Goal: Task Accomplishment & Management: Use online tool/utility

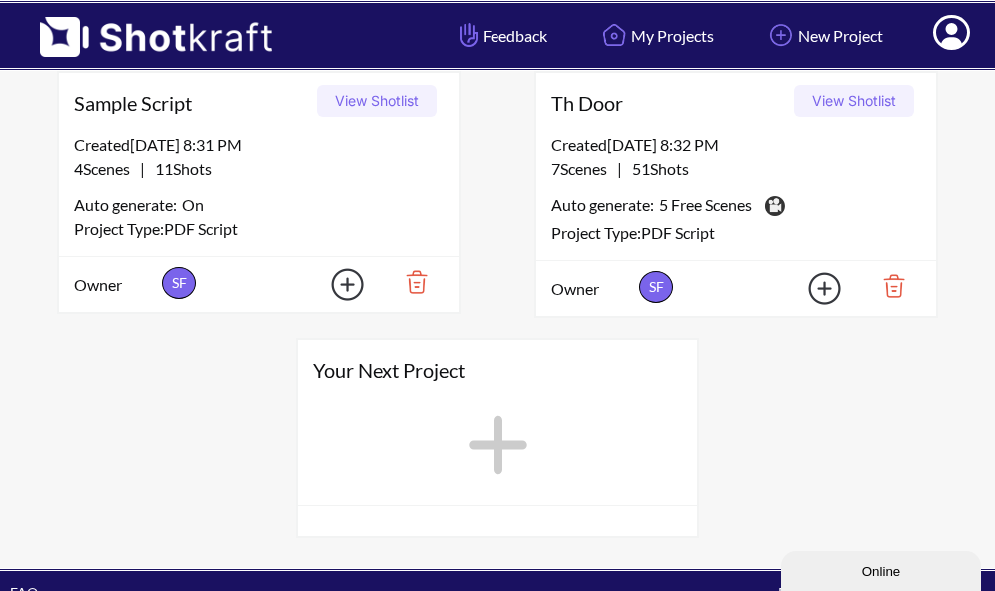
scroll to position [100, 0]
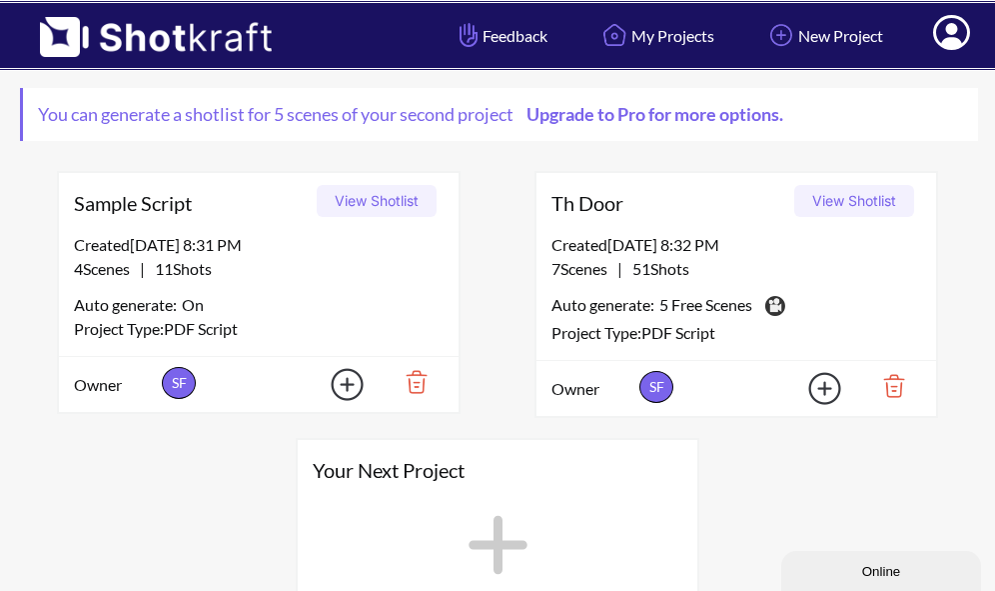
click at [423, 386] on img at bounding box center [409, 382] width 69 height 34
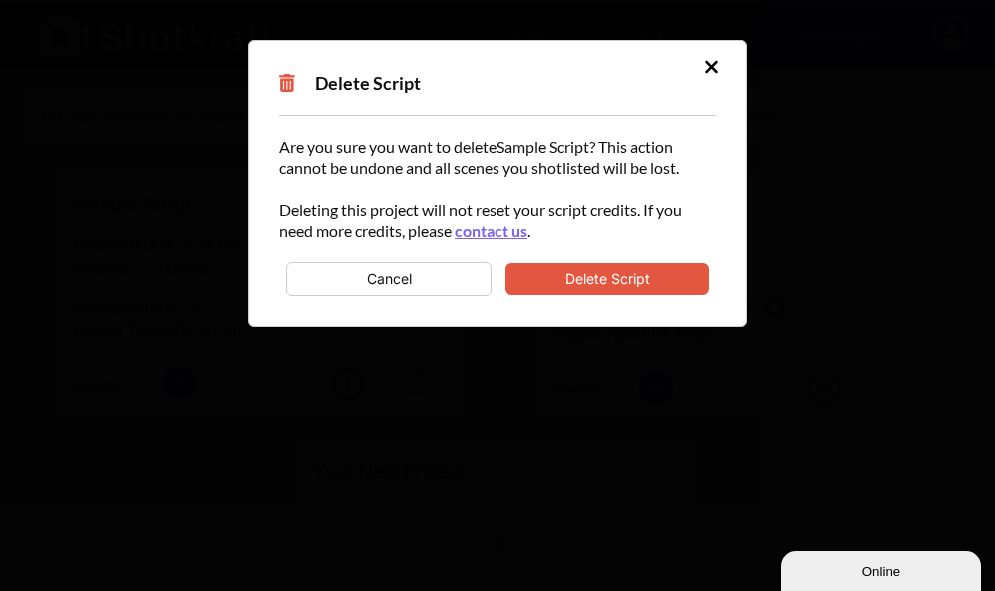
click at [634, 275] on button "Delete Script" at bounding box center [608, 279] width 204 height 32
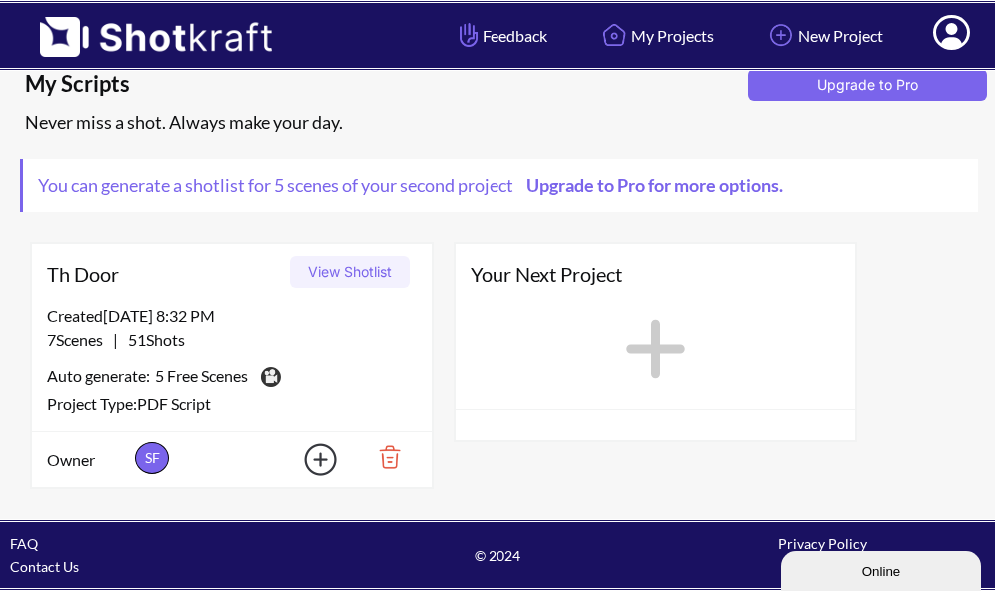
scroll to position [29, 0]
click at [361, 272] on button "View Shotlist" at bounding box center [350, 272] width 120 height 32
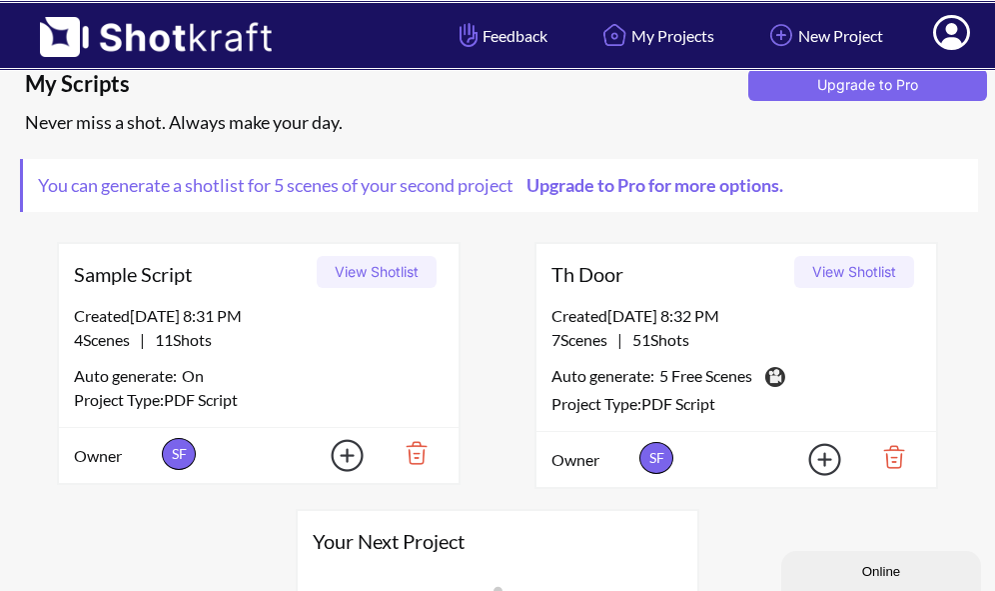
click at [875, 269] on button "View Shotlist" at bounding box center [855, 272] width 120 height 32
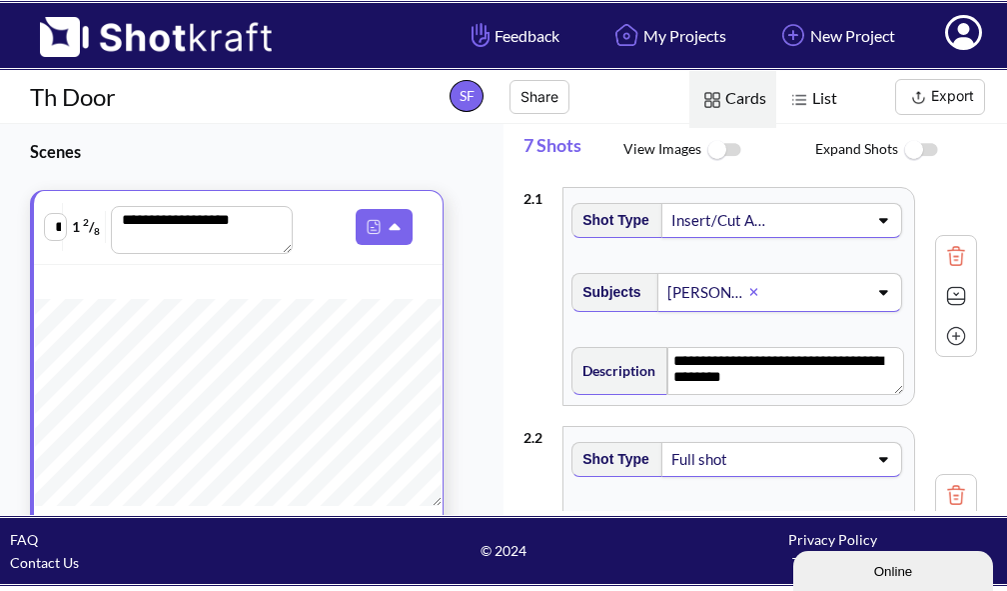
click at [720, 150] on img at bounding box center [724, 150] width 45 height 43
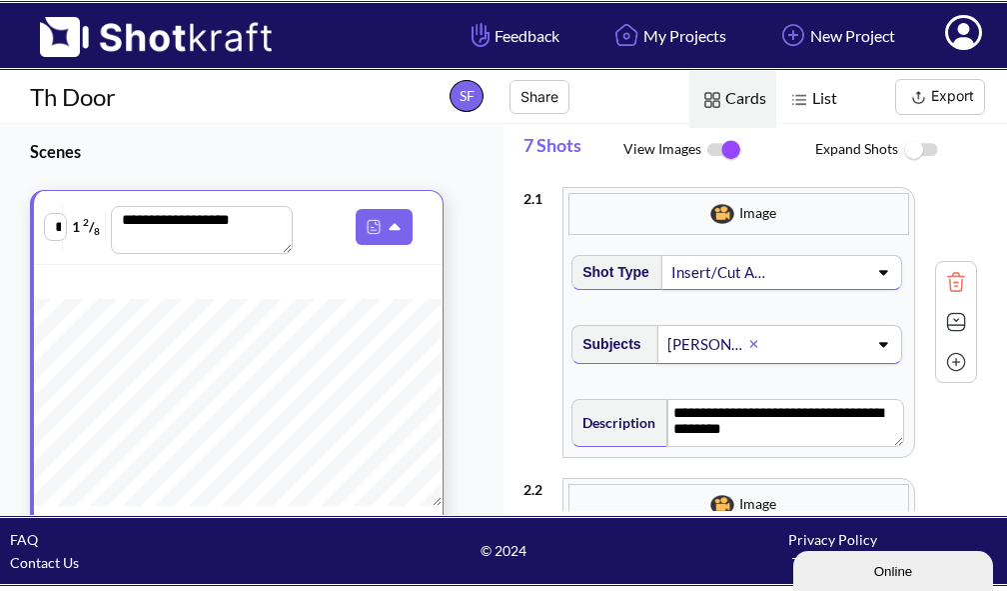
click at [736, 154] on img at bounding box center [724, 150] width 45 height 42
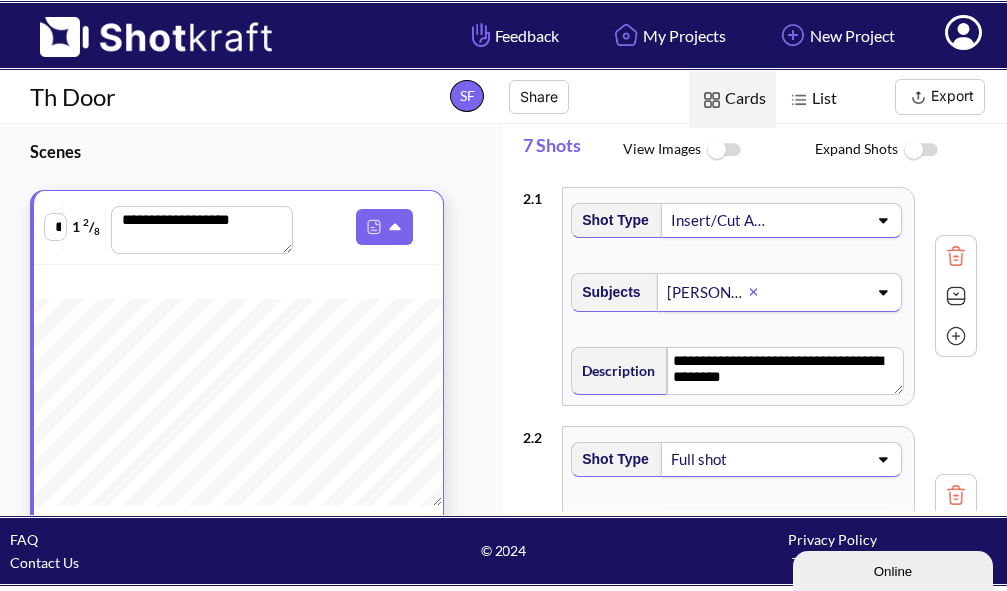
click at [933, 147] on img at bounding box center [921, 150] width 45 height 43
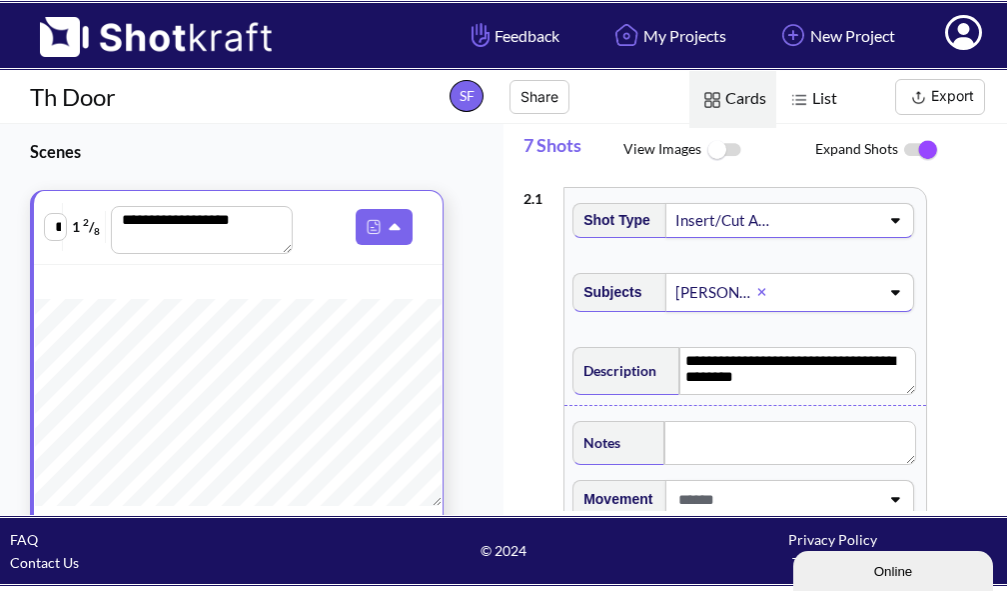
click at [932, 263] on div "**********" at bounding box center [757, 579] width 466 height 805
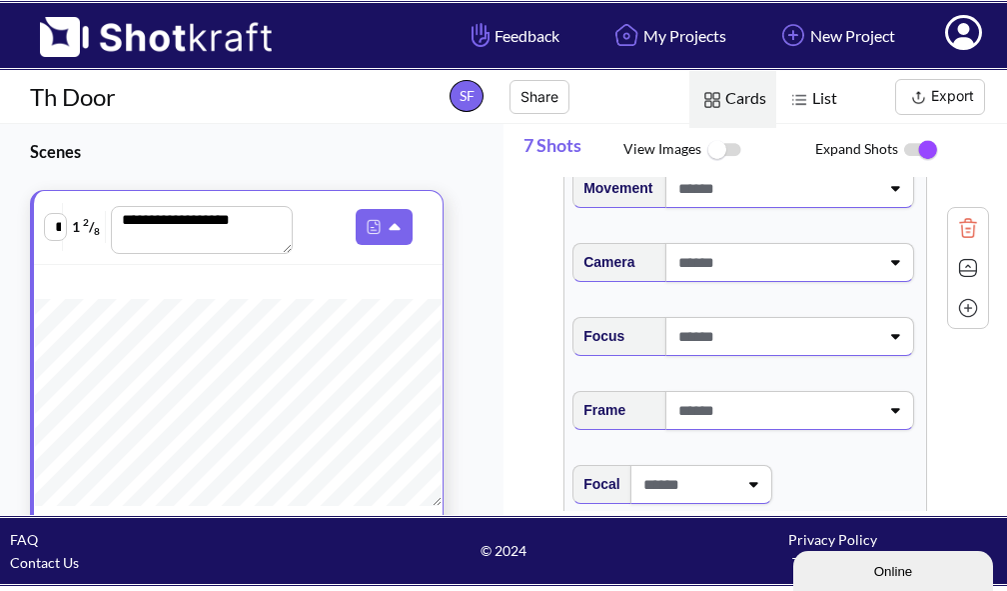
scroll to position [5528, 0]
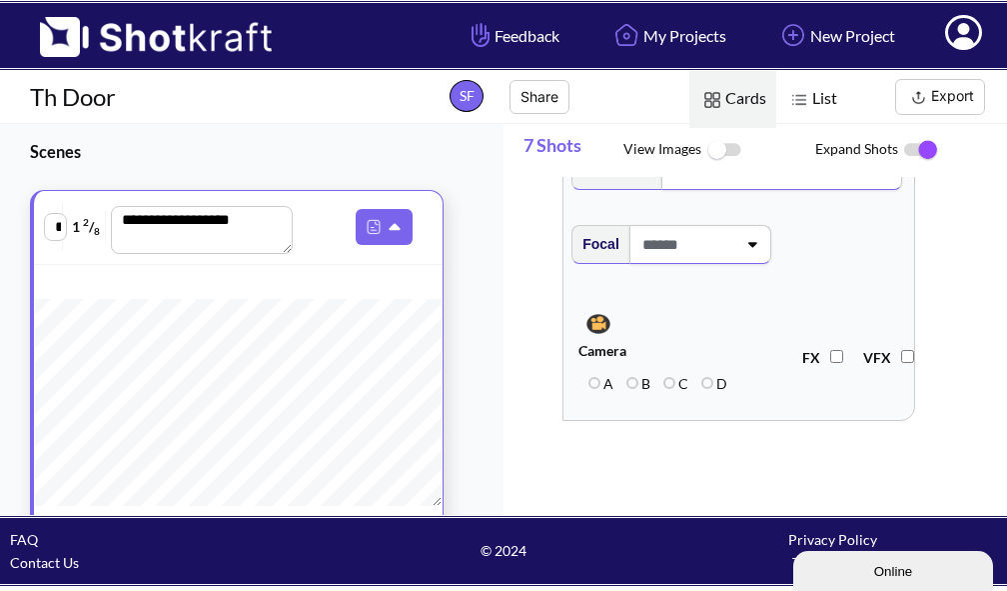
click at [513, 330] on div "**********" at bounding box center [756, 319] width 504 height 391
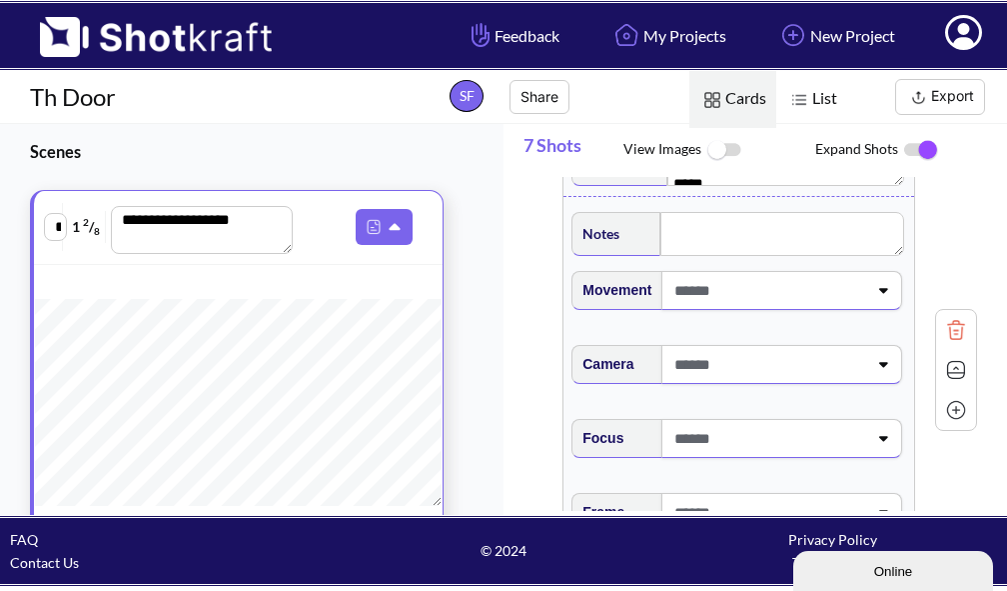
scroll to position [4928, 0]
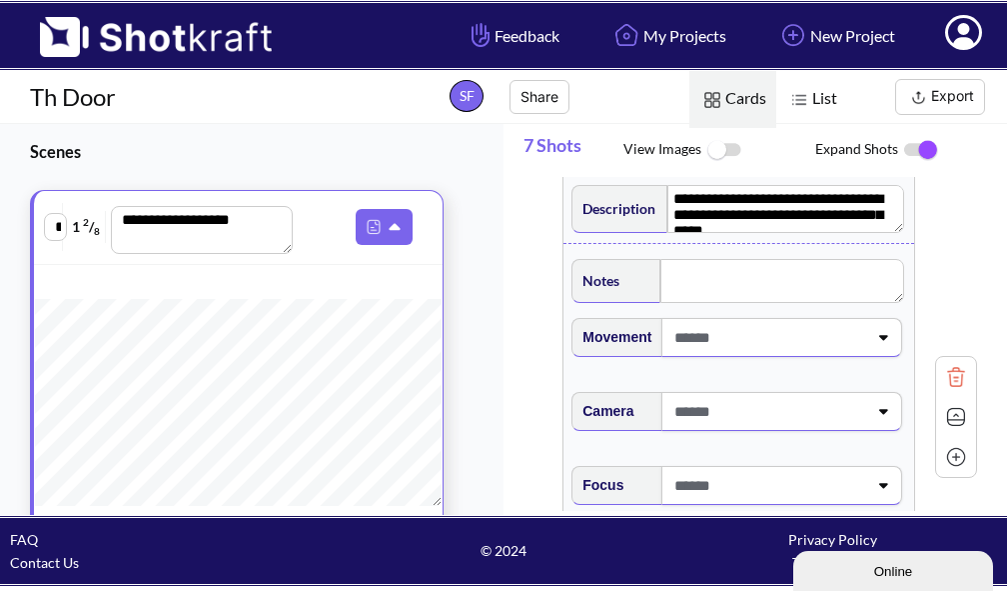
click at [178, 33] on img at bounding box center [146, 30] width 292 height 54
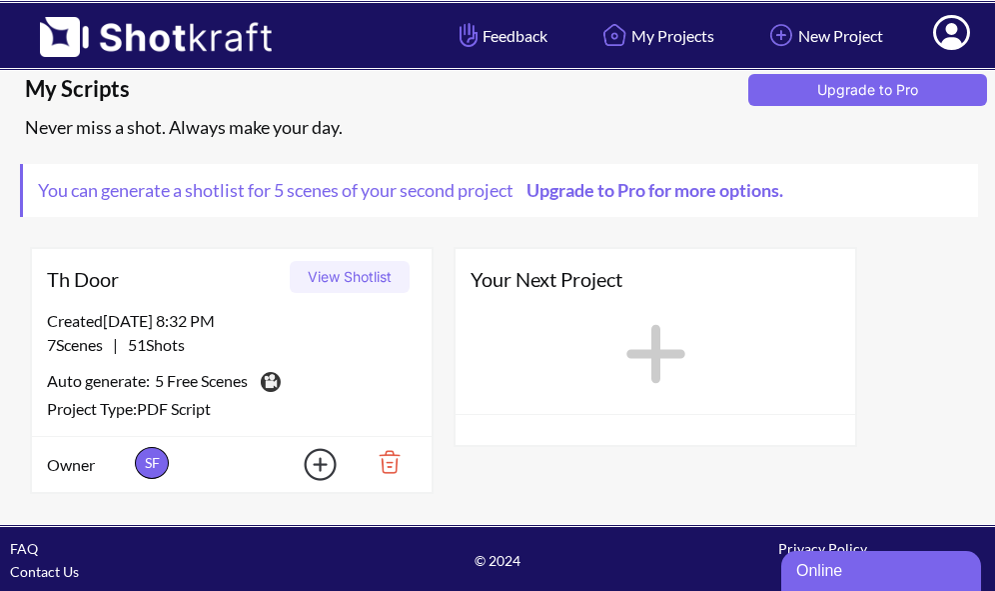
scroll to position [29, 0]
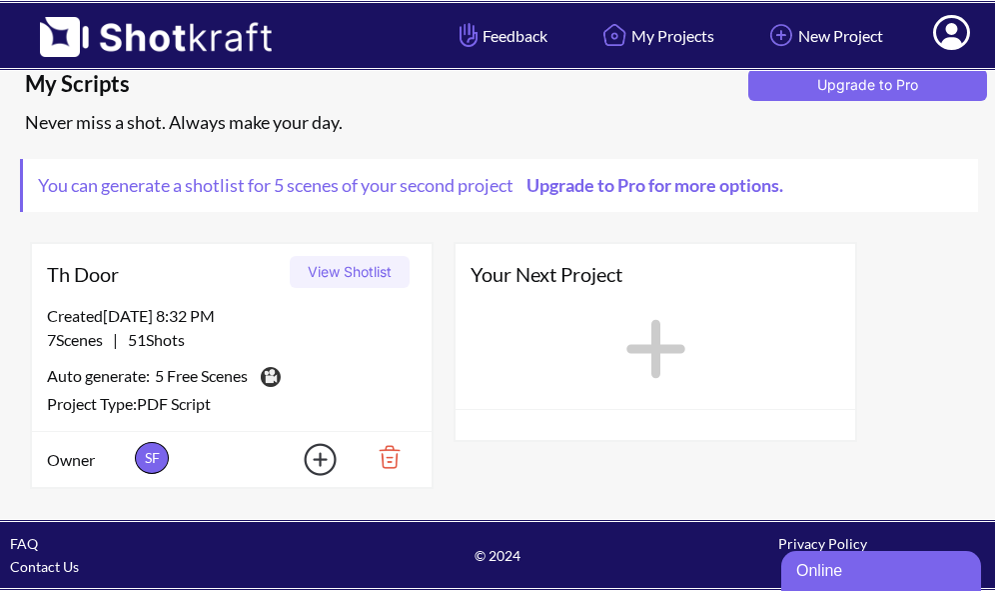
click at [634, 181] on link "Upgrade to Pro for more options." at bounding box center [654, 185] width 280 height 22
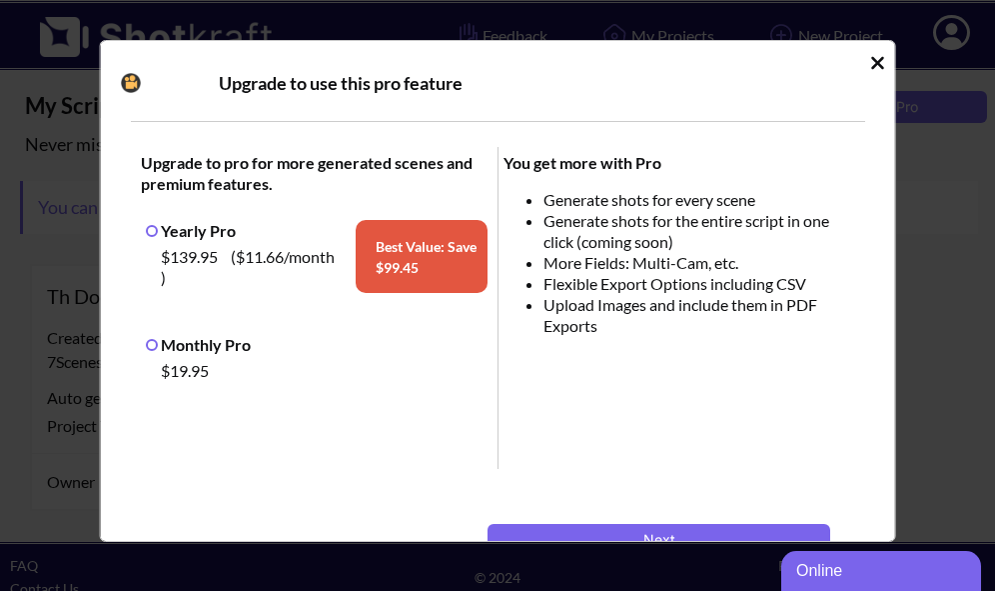
scroll to position [0, 0]
